Goal: Transaction & Acquisition: Purchase product/service

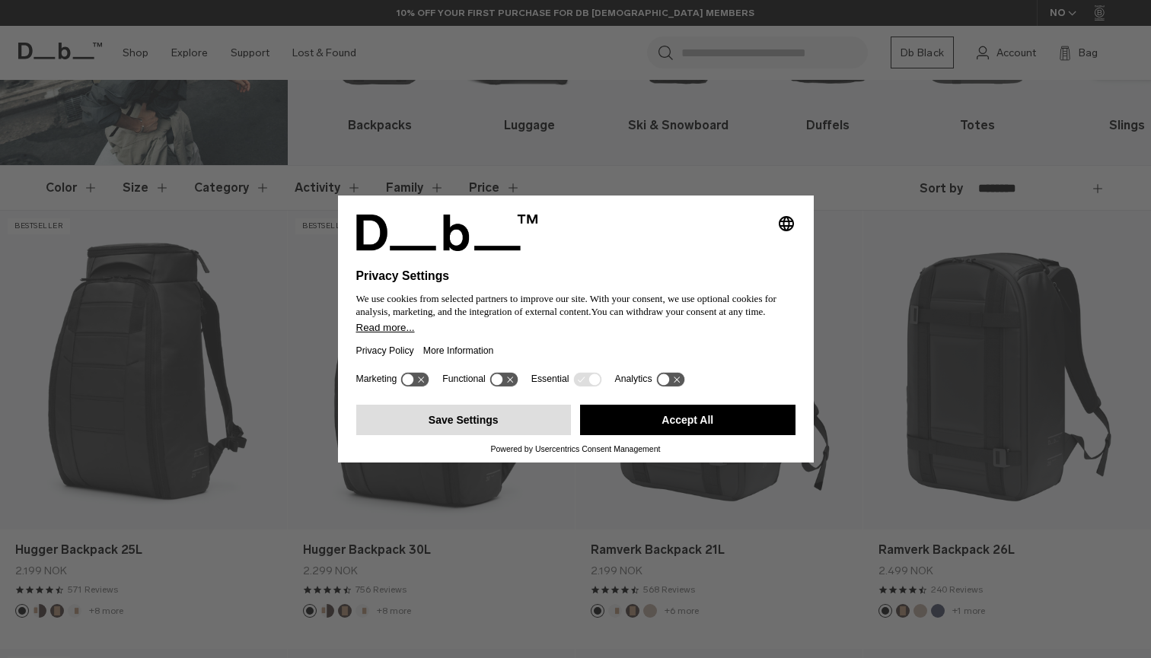
click at [535, 430] on button "Save Settings" at bounding box center [463, 420] width 215 height 30
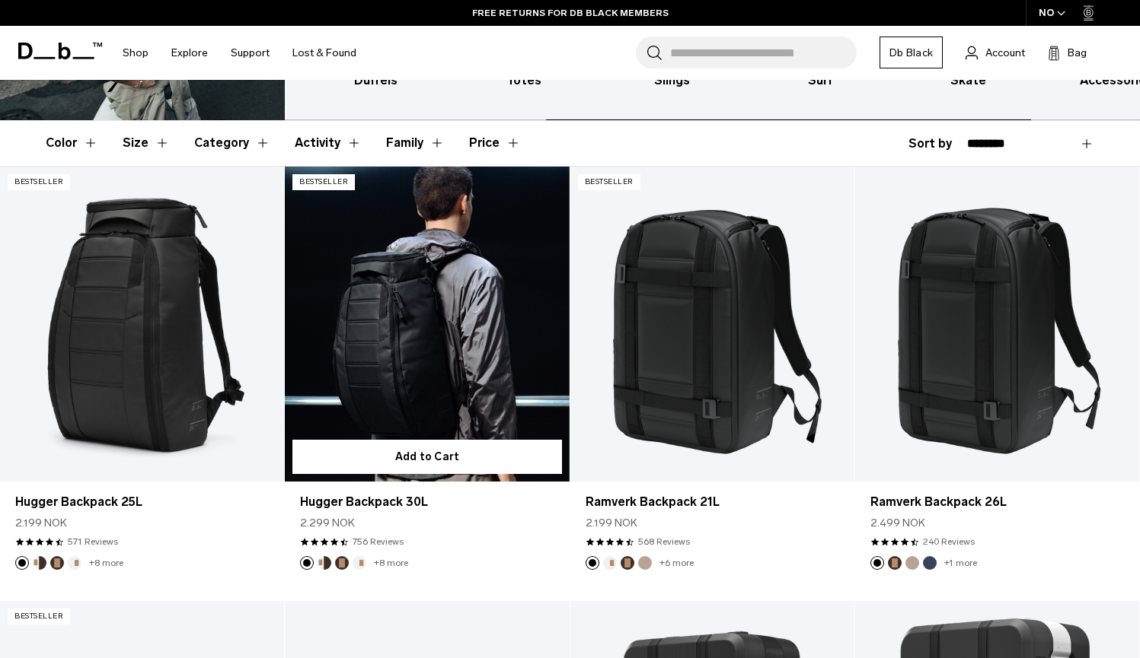
scroll to position [223, 0]
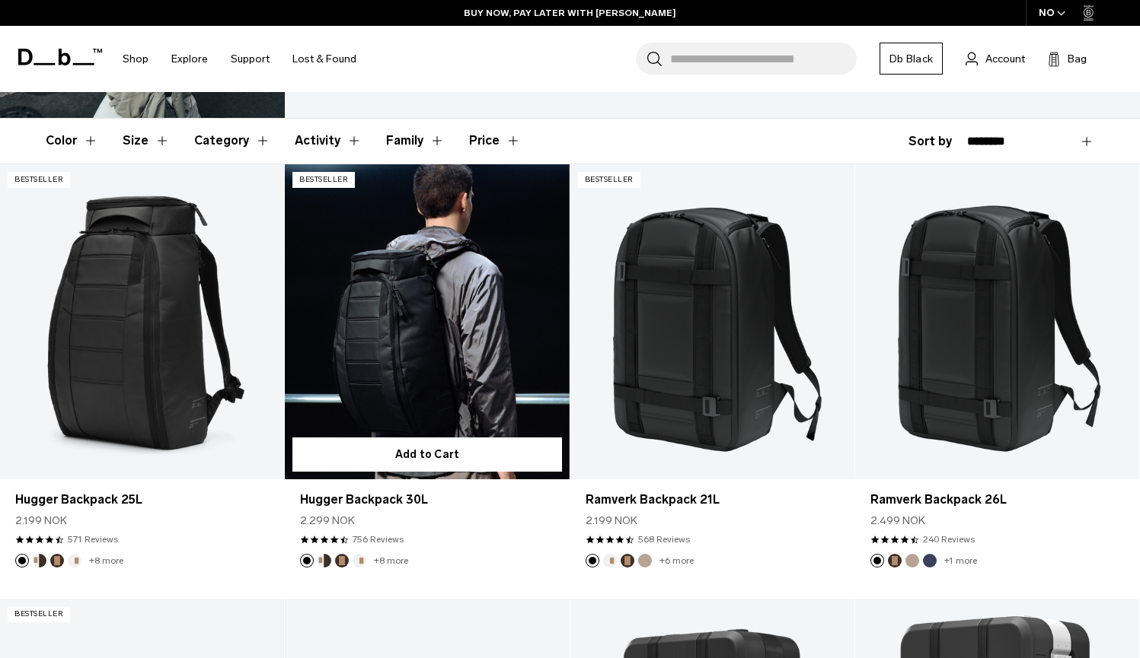
click at [430, 368] on link "Hugger Backpack 30L" at bounding box center [427, 322] width 284 height 316
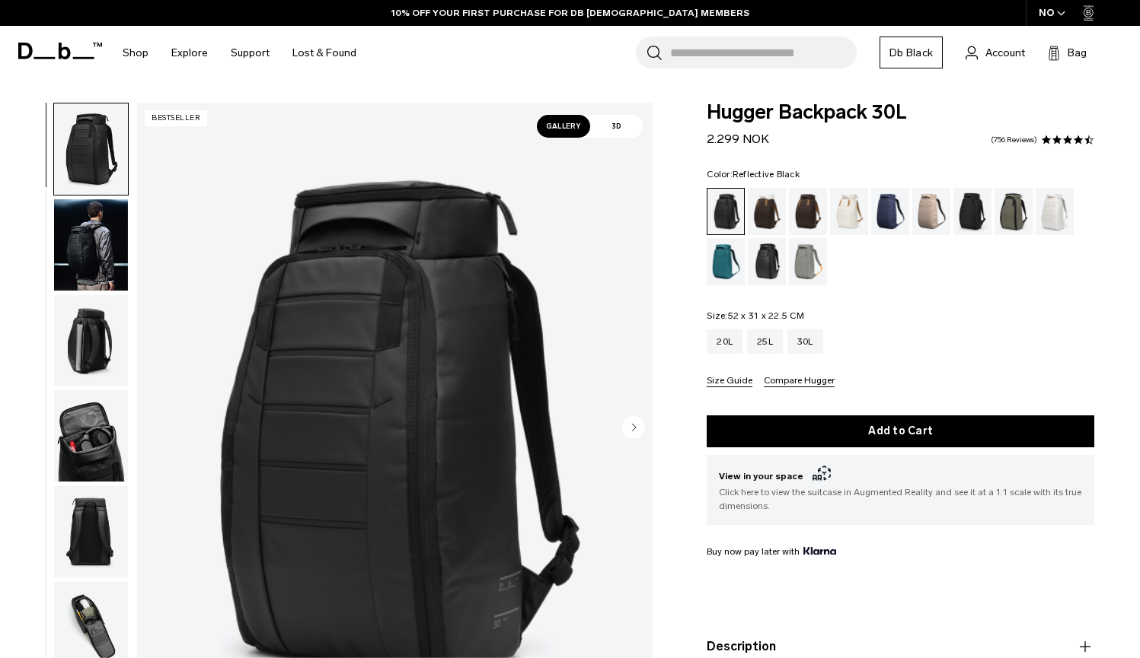
click at [762, 257] on div "Reflective Black" at bounding box center [767, 261] width 39 height 47
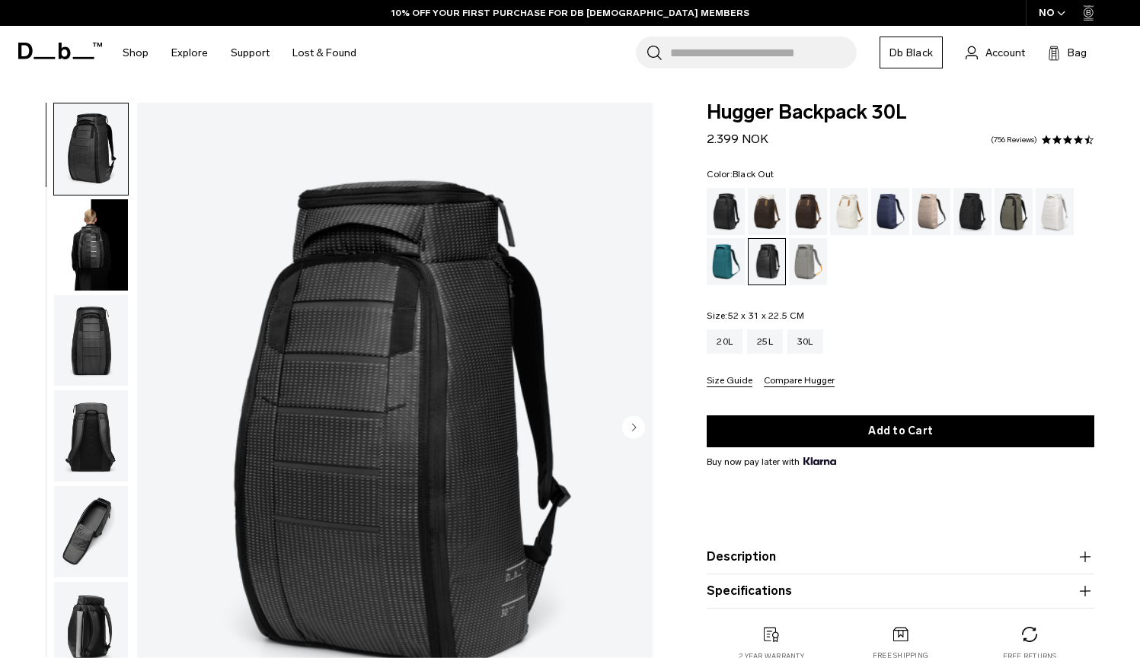
click at [724, 202] on div "Black Out" at bounding box center [725, 211] width 39 height 47
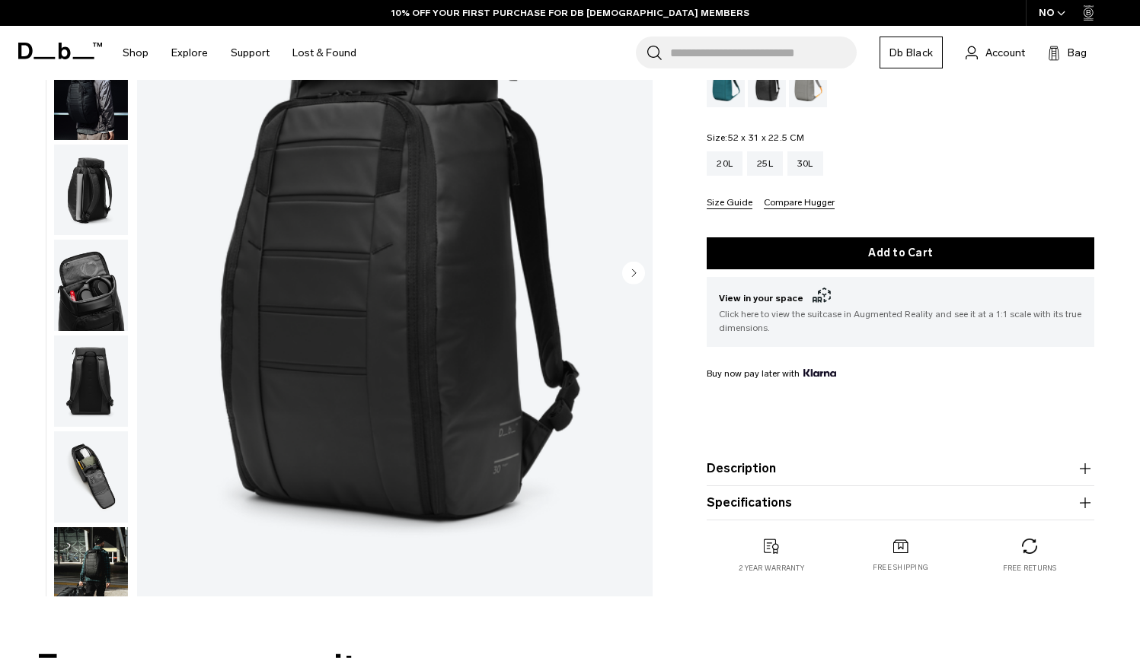
scroll to position [174, 0]
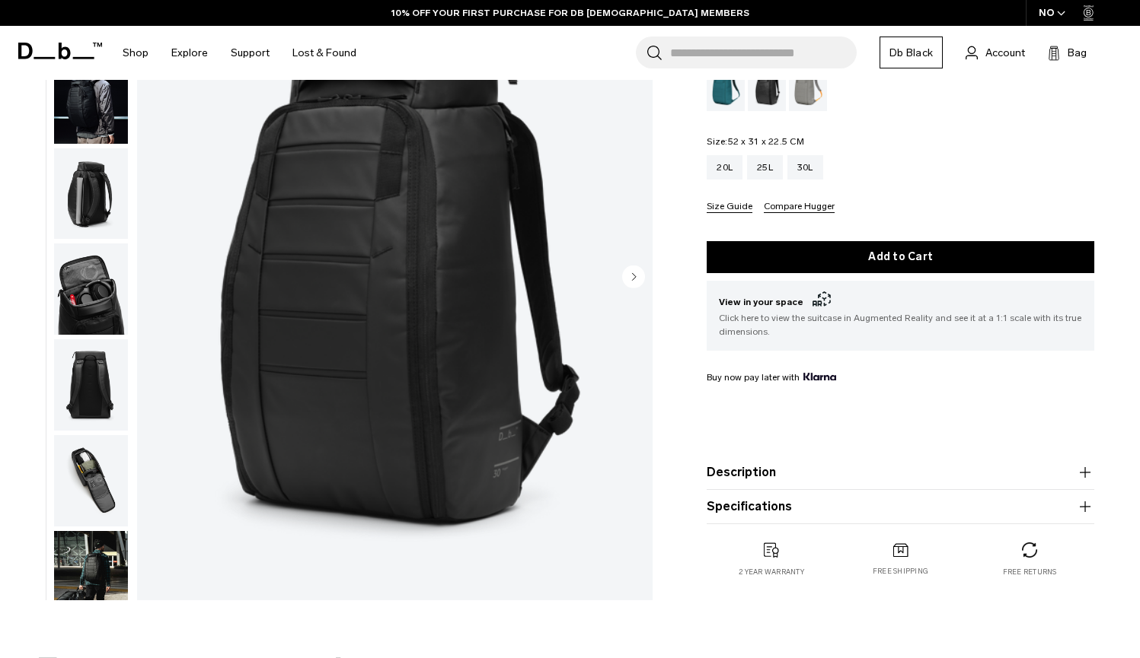
click at [95, 309] on img "button" at bounding box center [91, 289] width 74 height 91
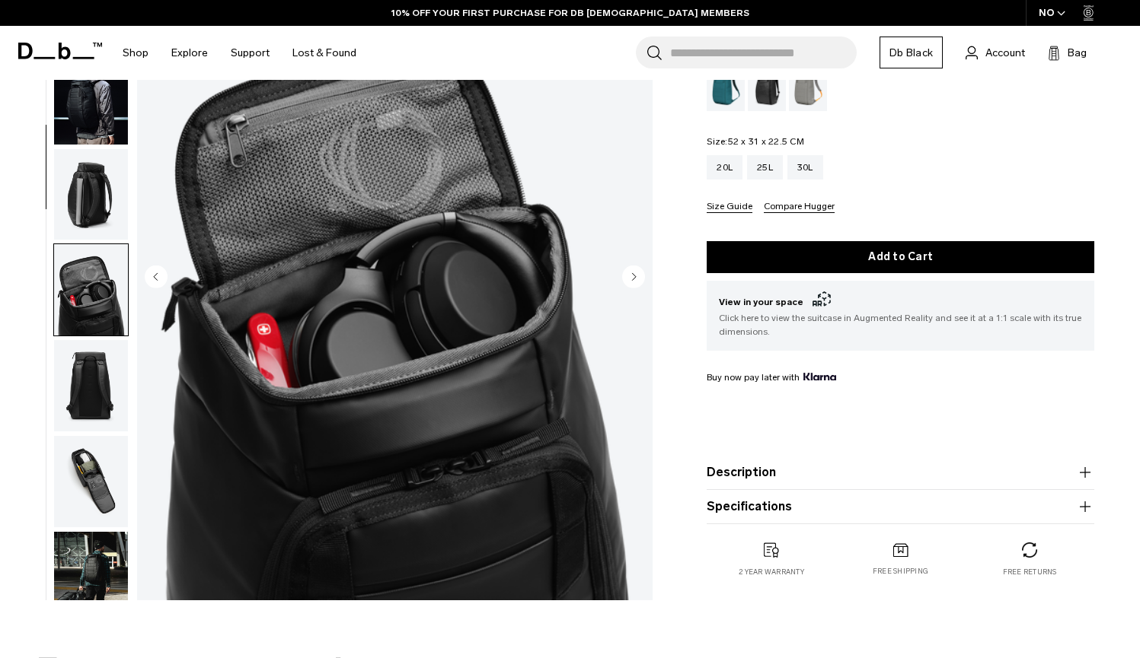
scroll to position [291, 0]
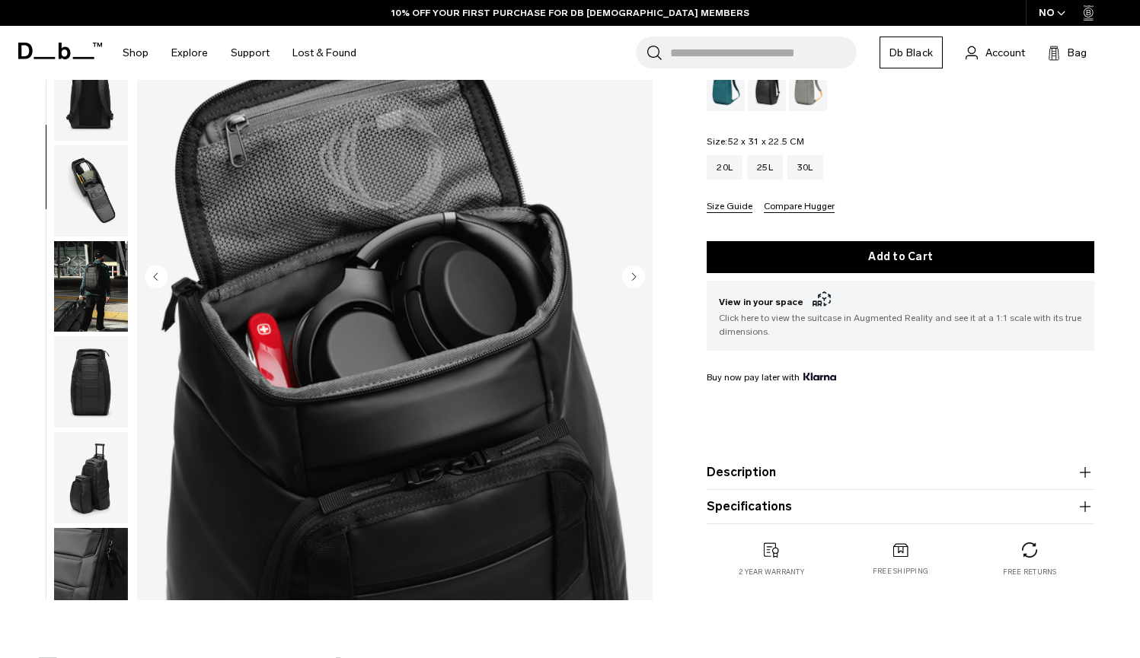
click at [104, 424] on img "button" at bounding box center [91, 381] width 74 height 91
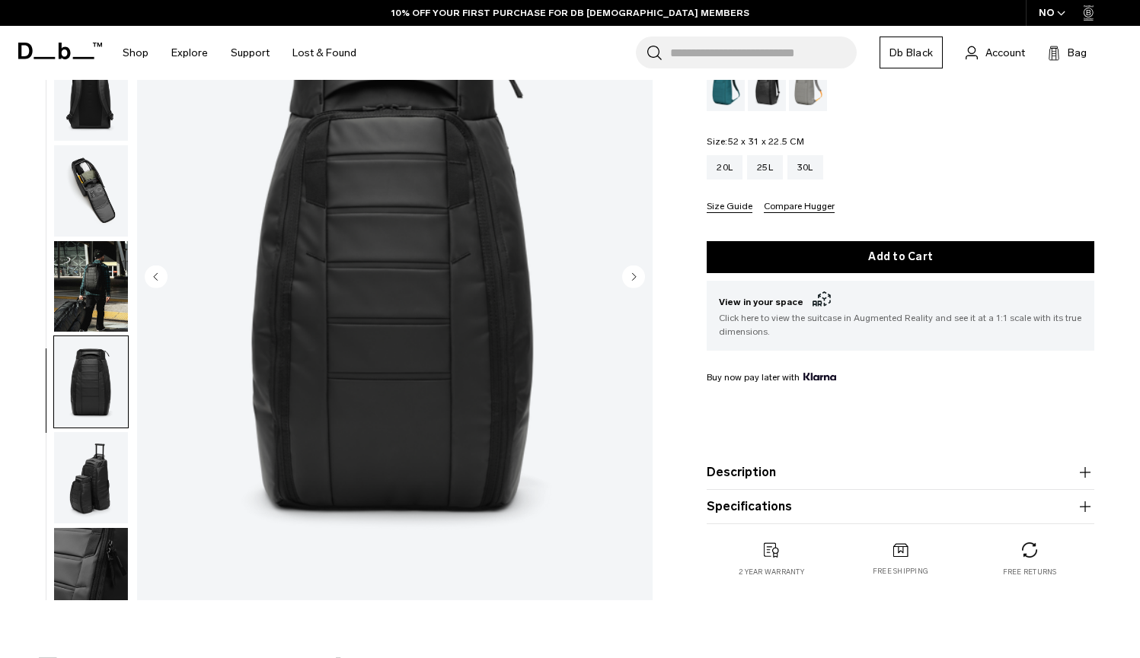
scroll to position [419, 0]
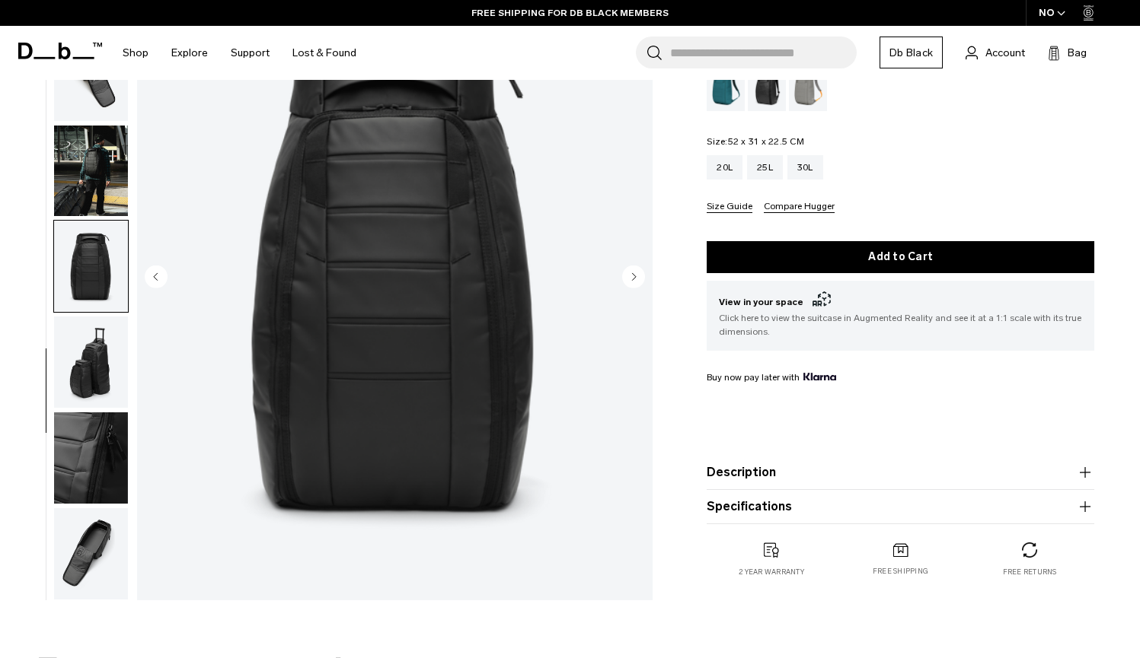
click at [104, 464] on img "button" at bounding box center [91, 458] width 74 height 91
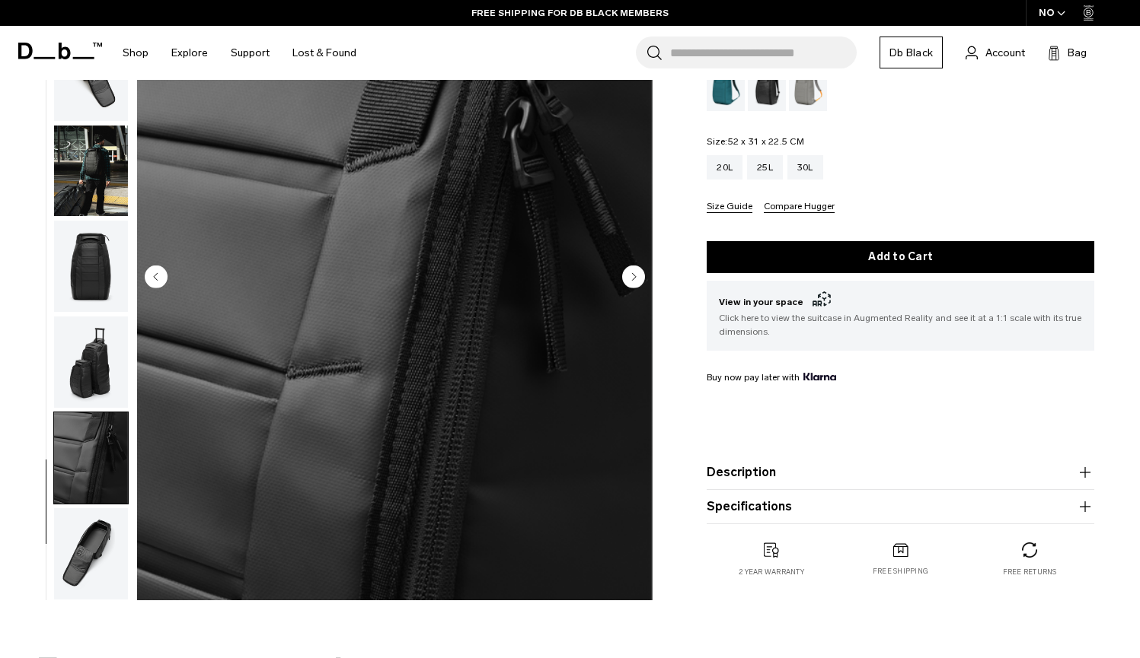
click at [104, 534] on img "button" at bounding box center [91, 554] width 74 height 91
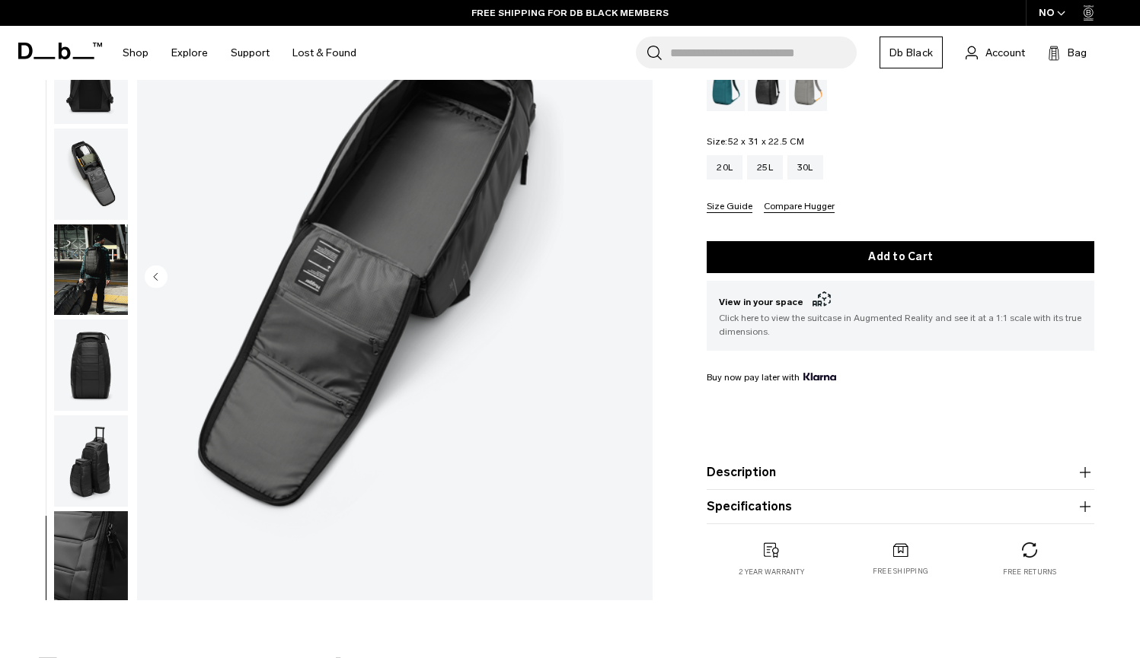
scroll to position [303, 0]
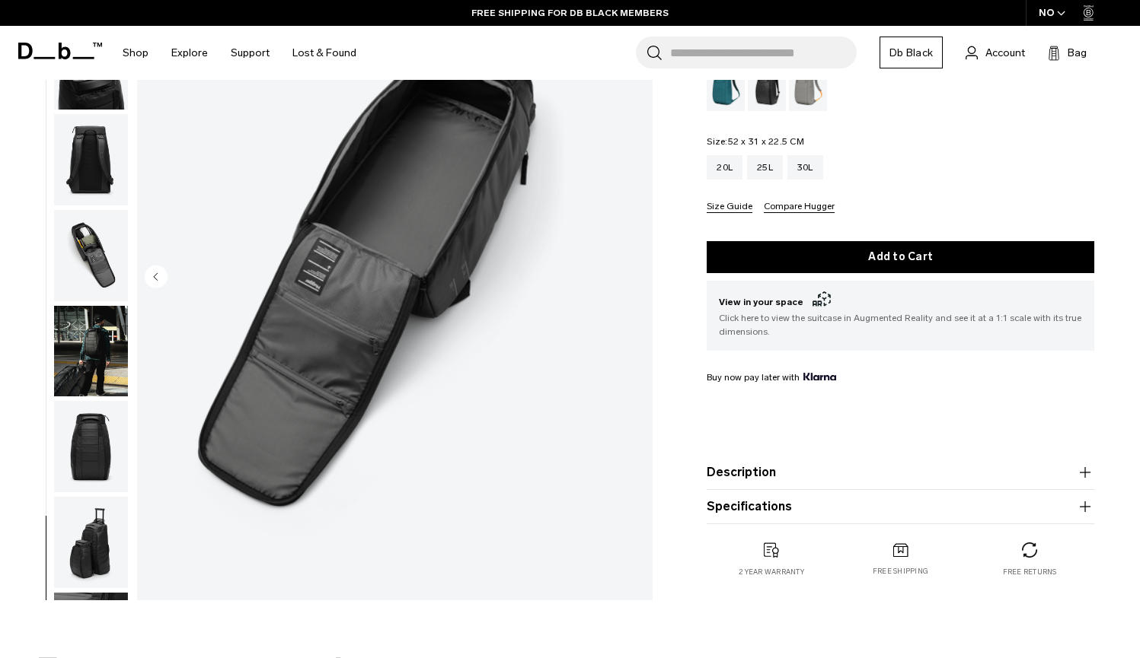
click at [108, 397] on img "button" at bounding box center [91, 351] width 74 height 91
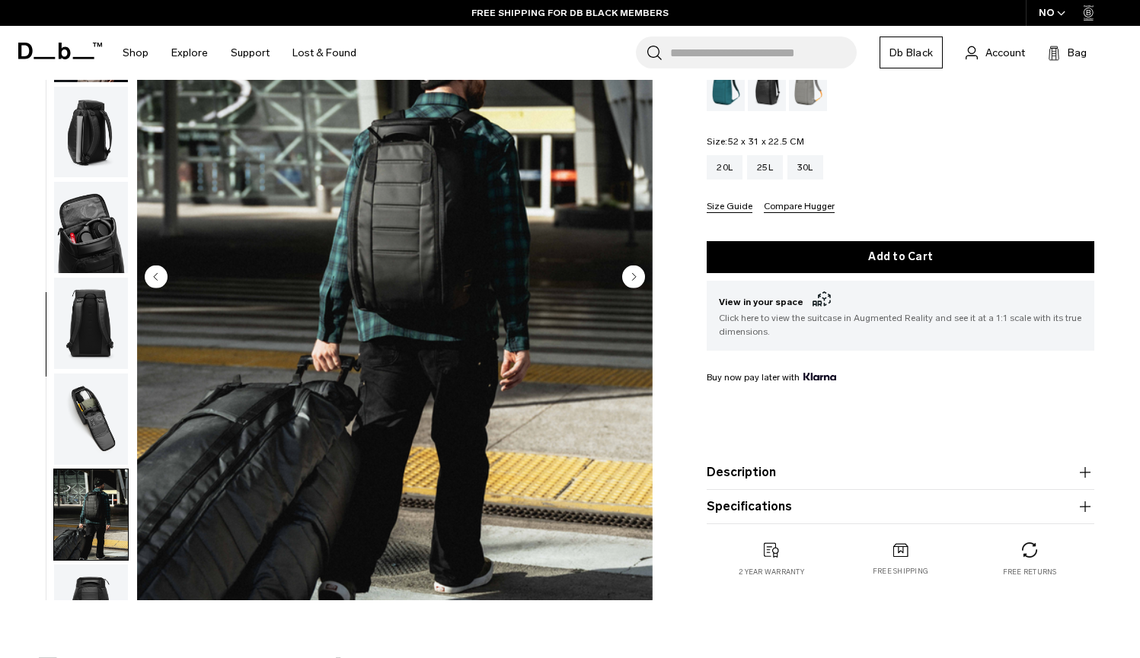
click at [112, 266] on img "button" at bounding box center [91, 227] width 74 height 91
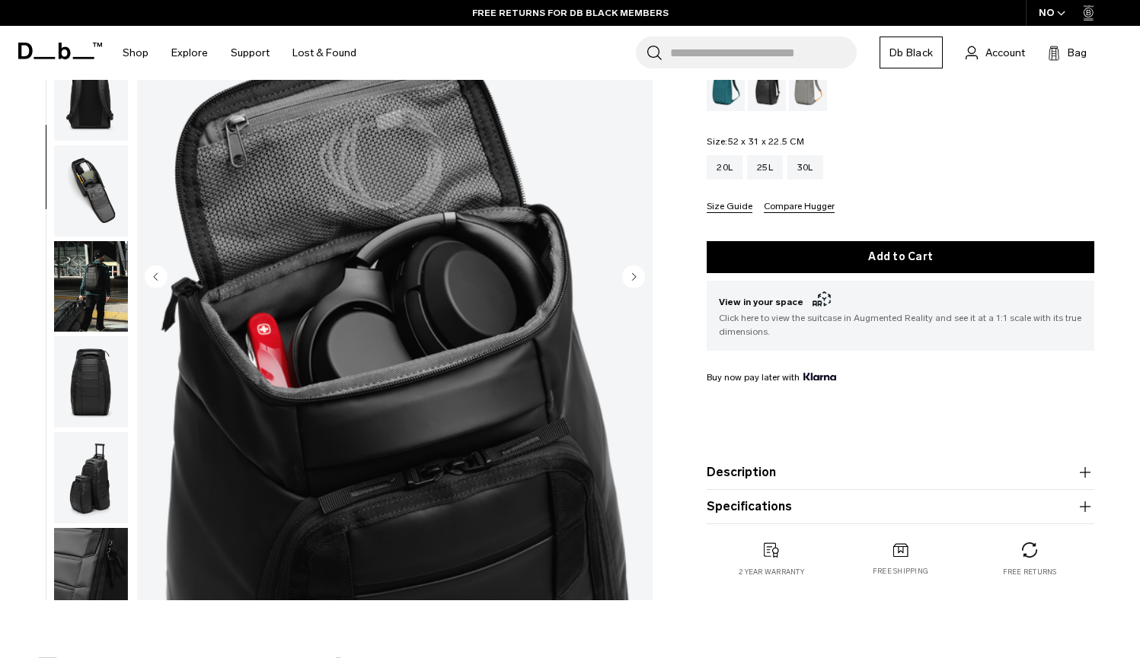
click at [112, 266] on img "button" at bounding box center [91, 286] width 74 height 91
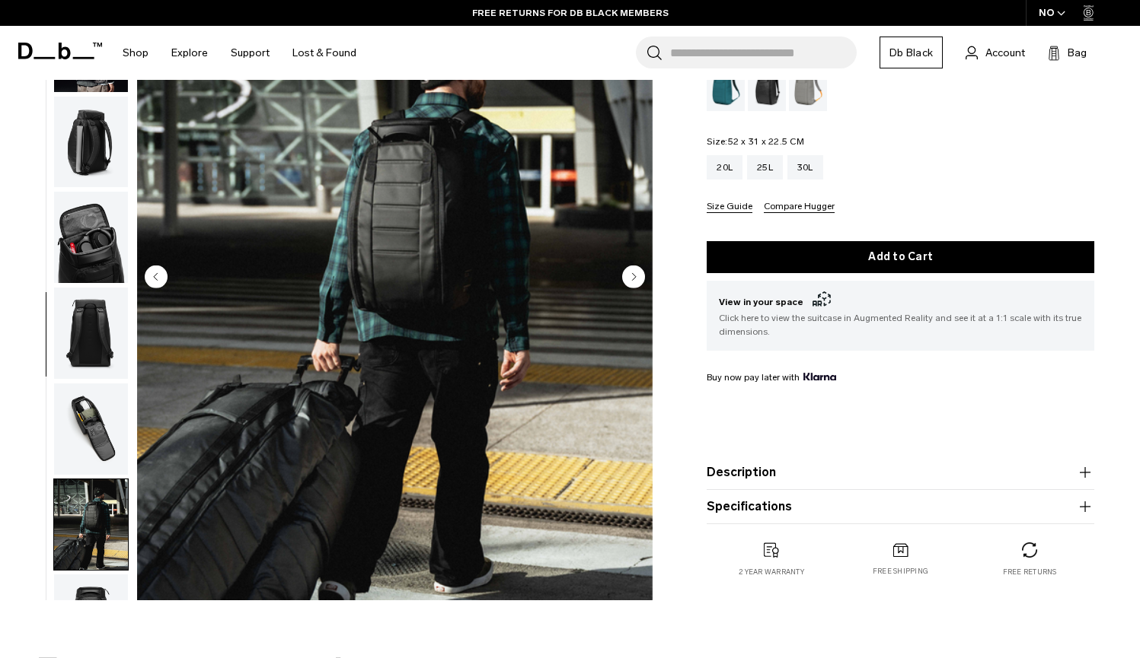
click at [110, 253] on img "button" at bounding box center [91, 237] width 74 height 91
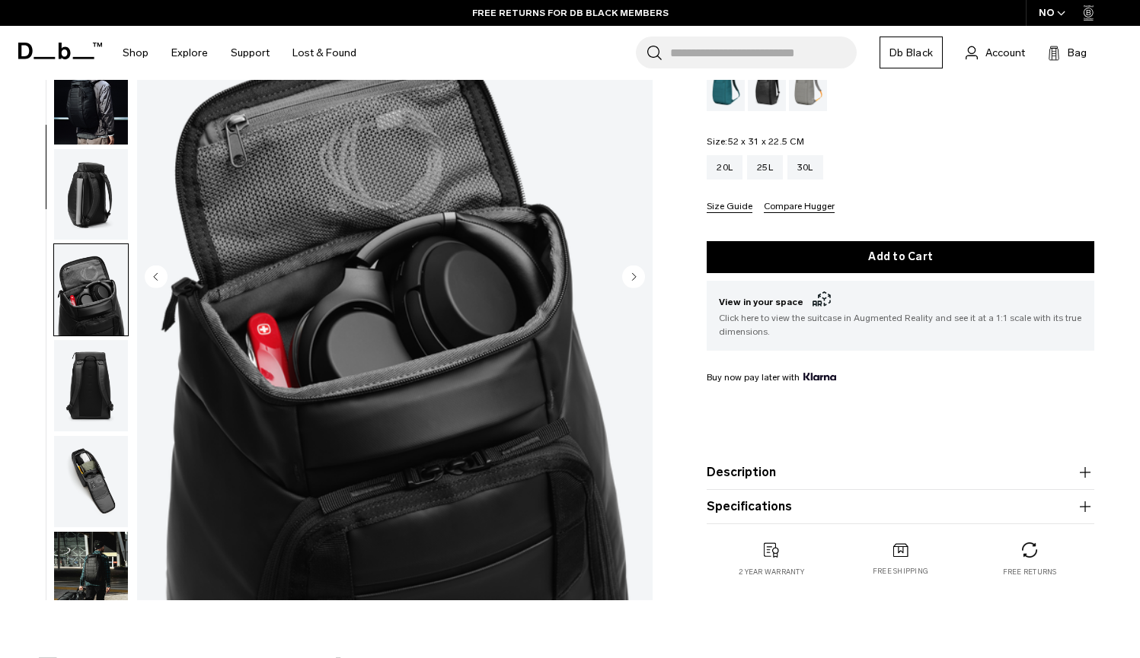
click at [109, 121] on img "button" at bounding box center [91, 98] width 74 height 91
